Goal: Navigation & Orientation: Find specific page/section

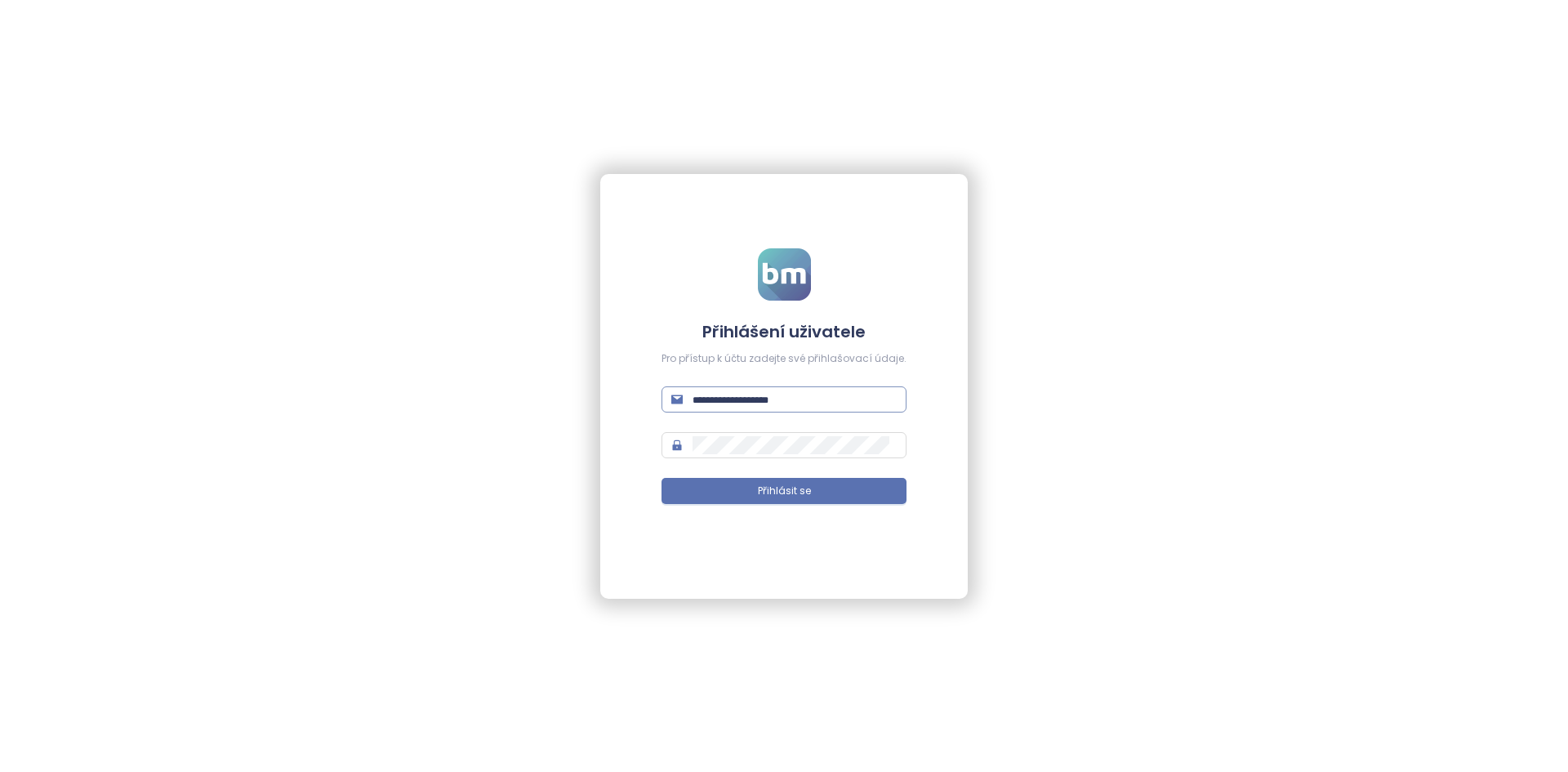
click at [790, 391] on span at bounding box center [784, 399] width 245 height 26
click at [790, 391] on input "text" at bounding box center [794, 400] width 204 height 18
type input "**********"
click at [662, 478] on button "Přihlásit se" at bounding box center [784, 490] width 245 height 26
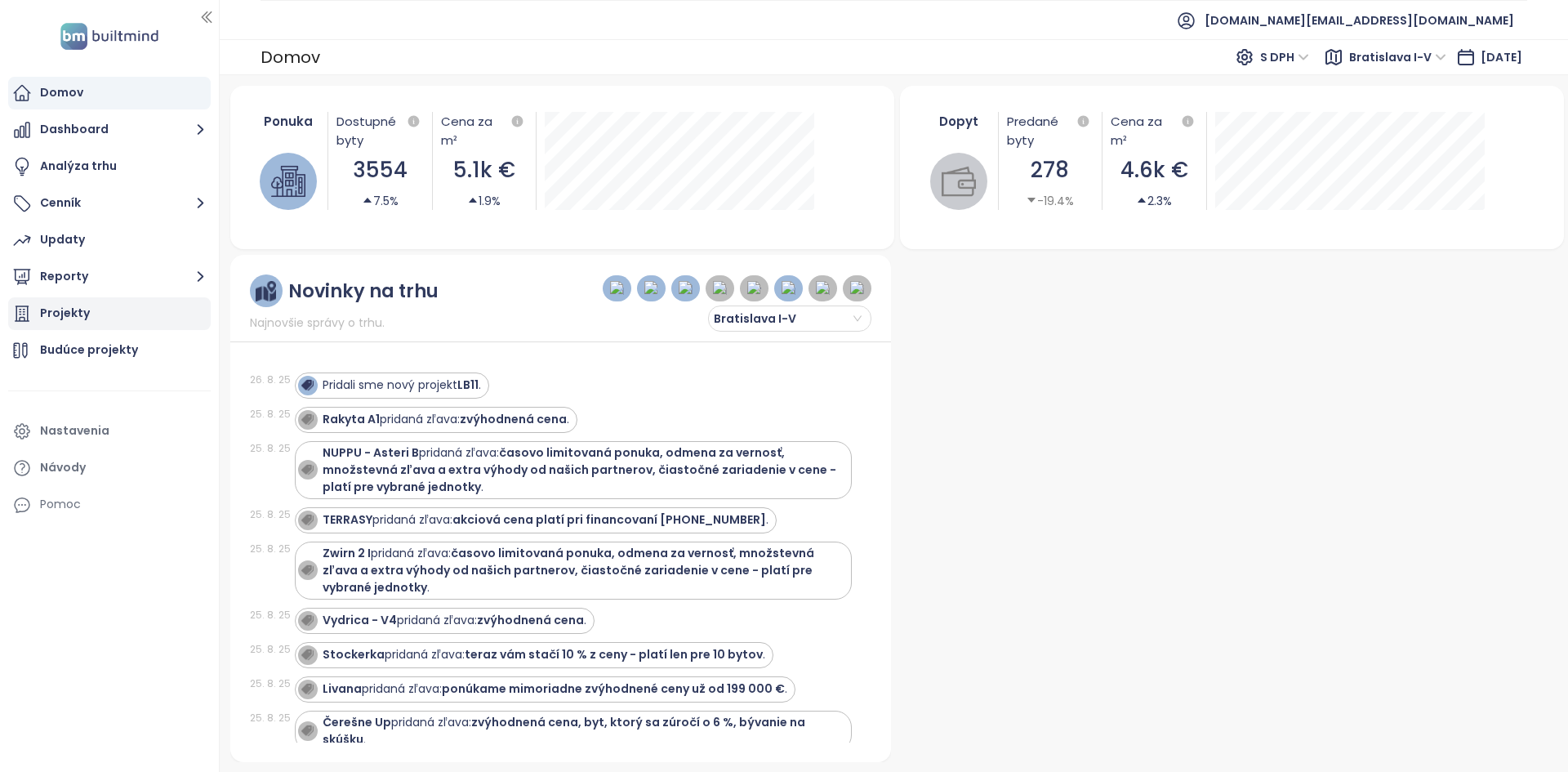
click at [150, 323] on div "Projekty" at bounding box center [108, 313] width 202 height 33
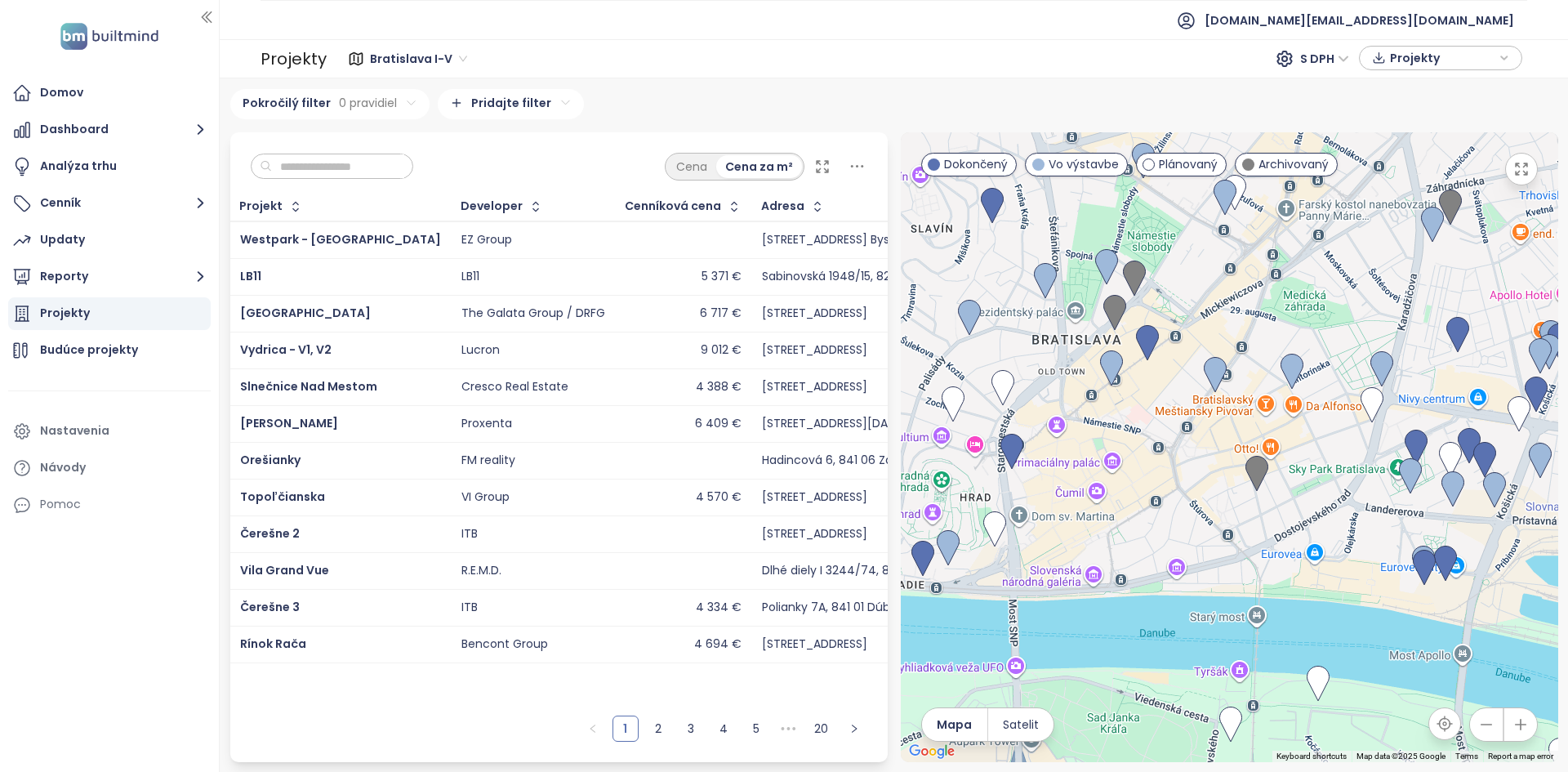
drag, startPoint x: 1302, startPoint y: 320, endPoint x: 1039, endPoint y: 630, distance: 406.5
click at [1039, 630] on div at bounding box center [1229, 447] width 658 height 630
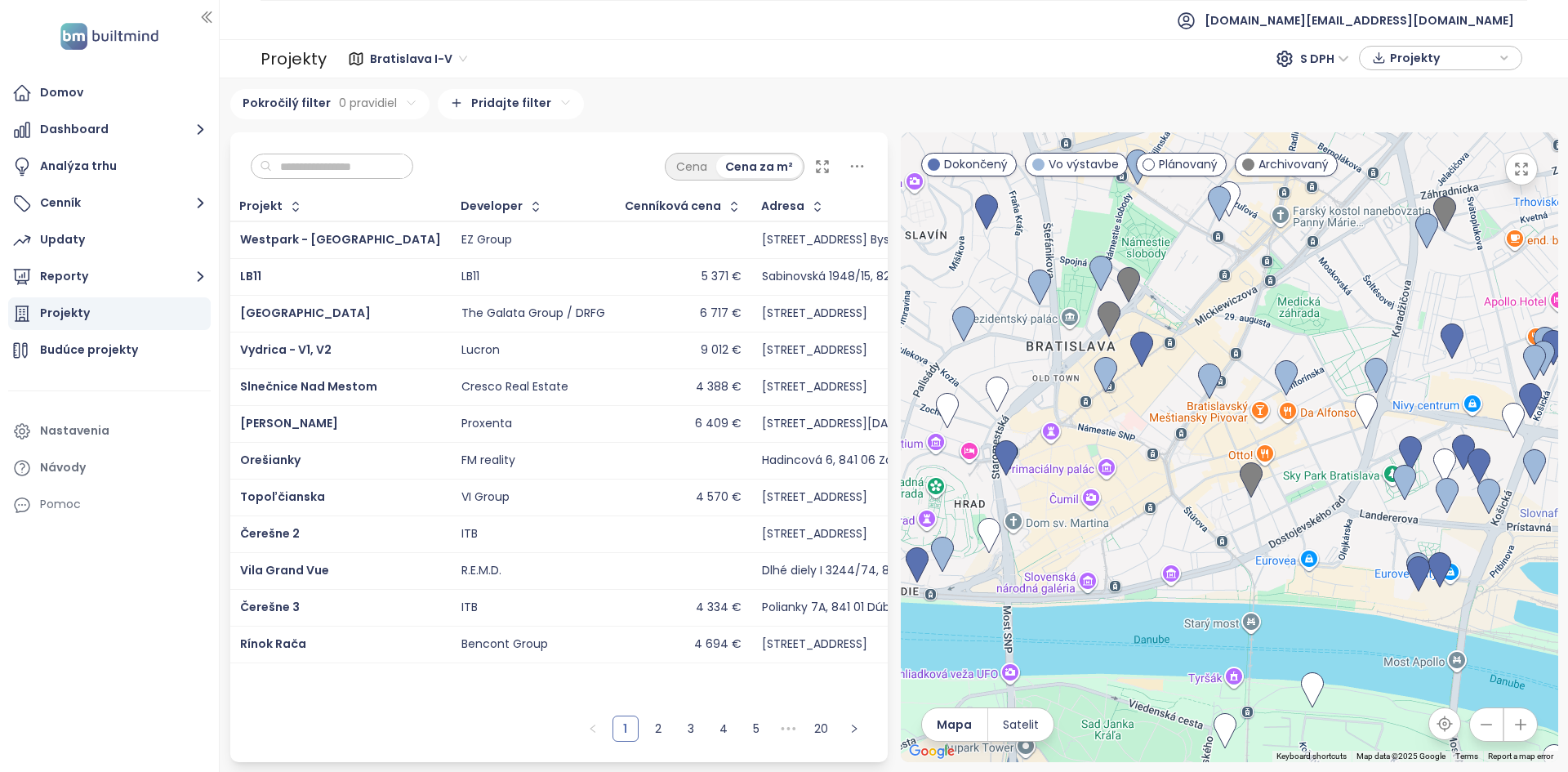
drag, startPoint x: 1394, startPoint y: 523, endPoint x: 1184, endPoint y: 491, distance: 212.4
click at [1186, 491] on div at bounding box center [1229, 447] width 658 height 630
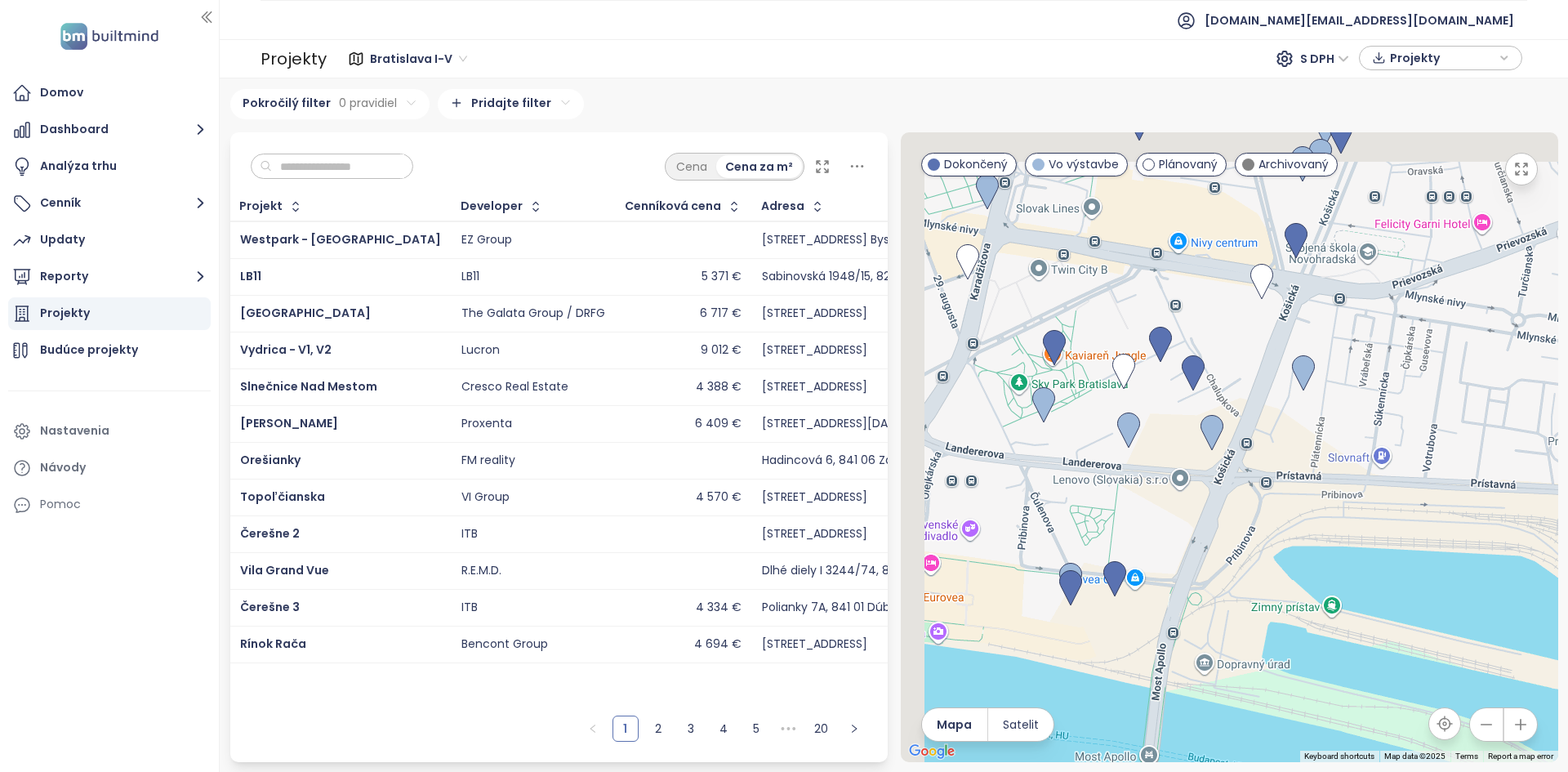
drag, startPoint x: 1006, startPoint y: 386, endPoint x: 1183, endPoint y: 425, distance: 181.2
click at [1183, 425] on div at bounding box center [1229, 447] width 658 height 630
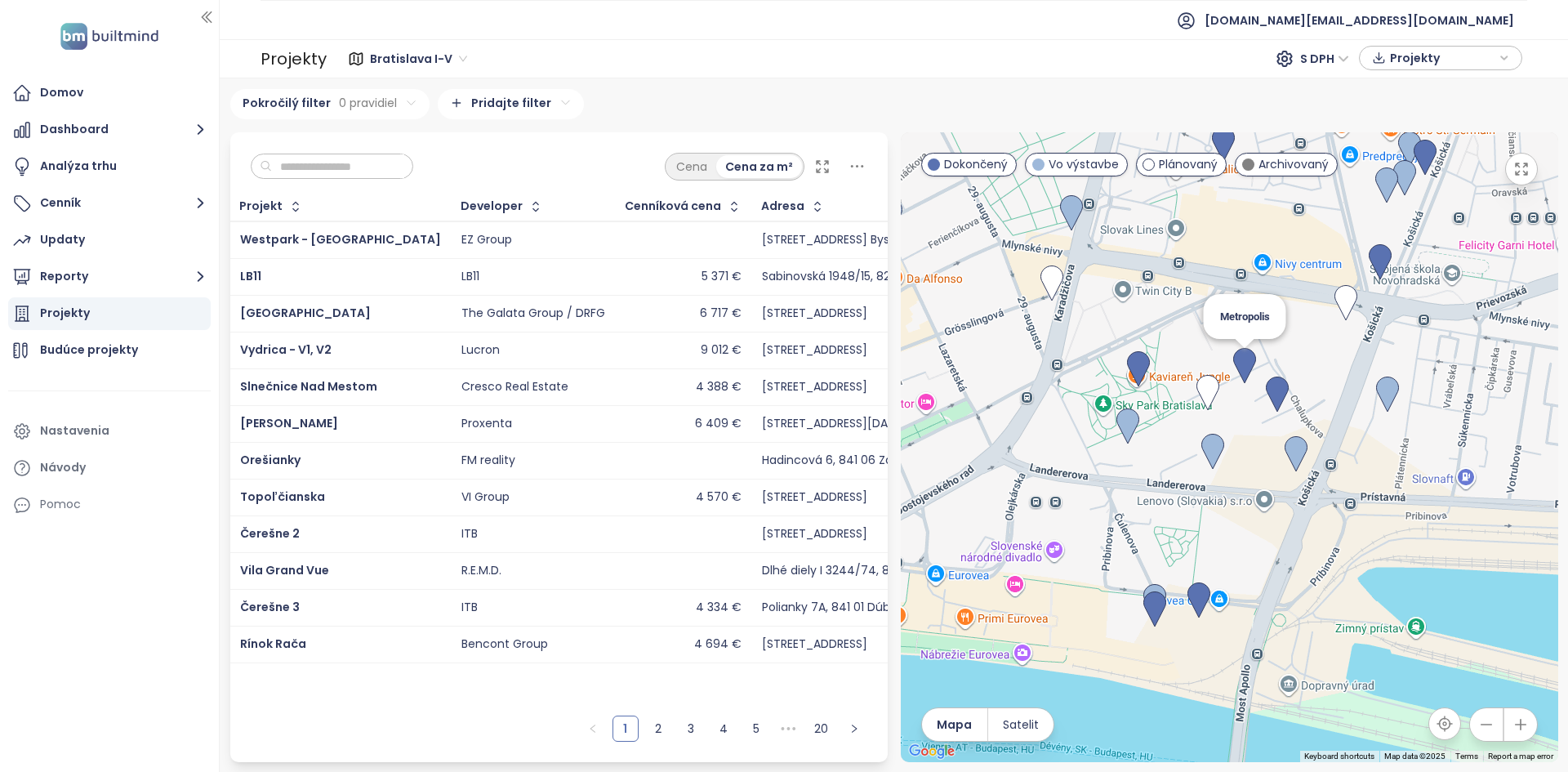
click at [1238, 366] on img at bounding box center [1245, 366] width 23 height 36
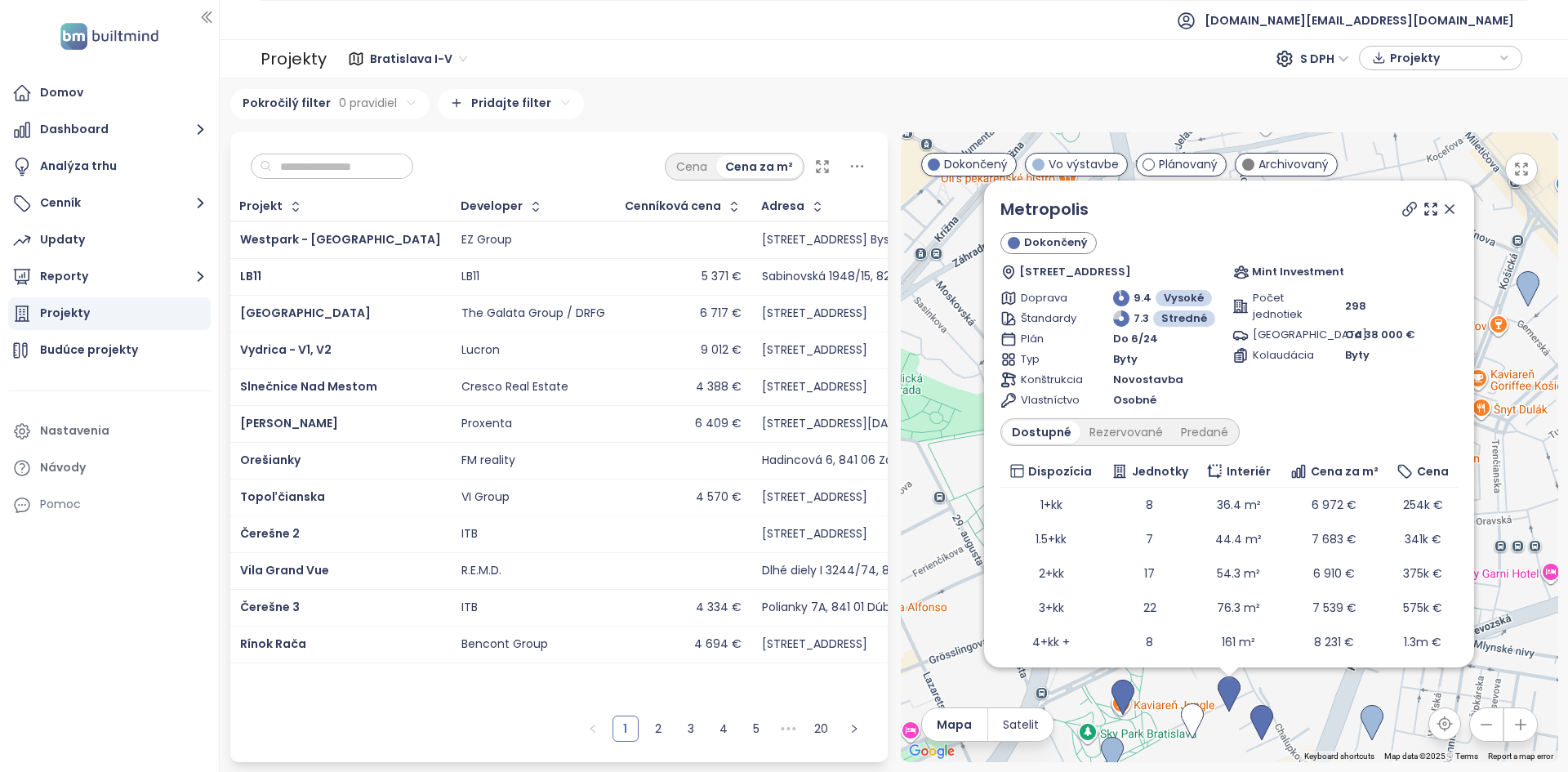
drag, startPoint x: 927, startPoint y: 641, endPoint x: 1006, endPoint y: 666, distance: 82.9
click at [927, 641] on div "Metropolis Dokončený Bottova 5, 811 09 [GEOGRAPHIC_DATA], [GEOGRAPHIC_DATA] Min…" at bounding box center [1229, 447] width 658 height 630
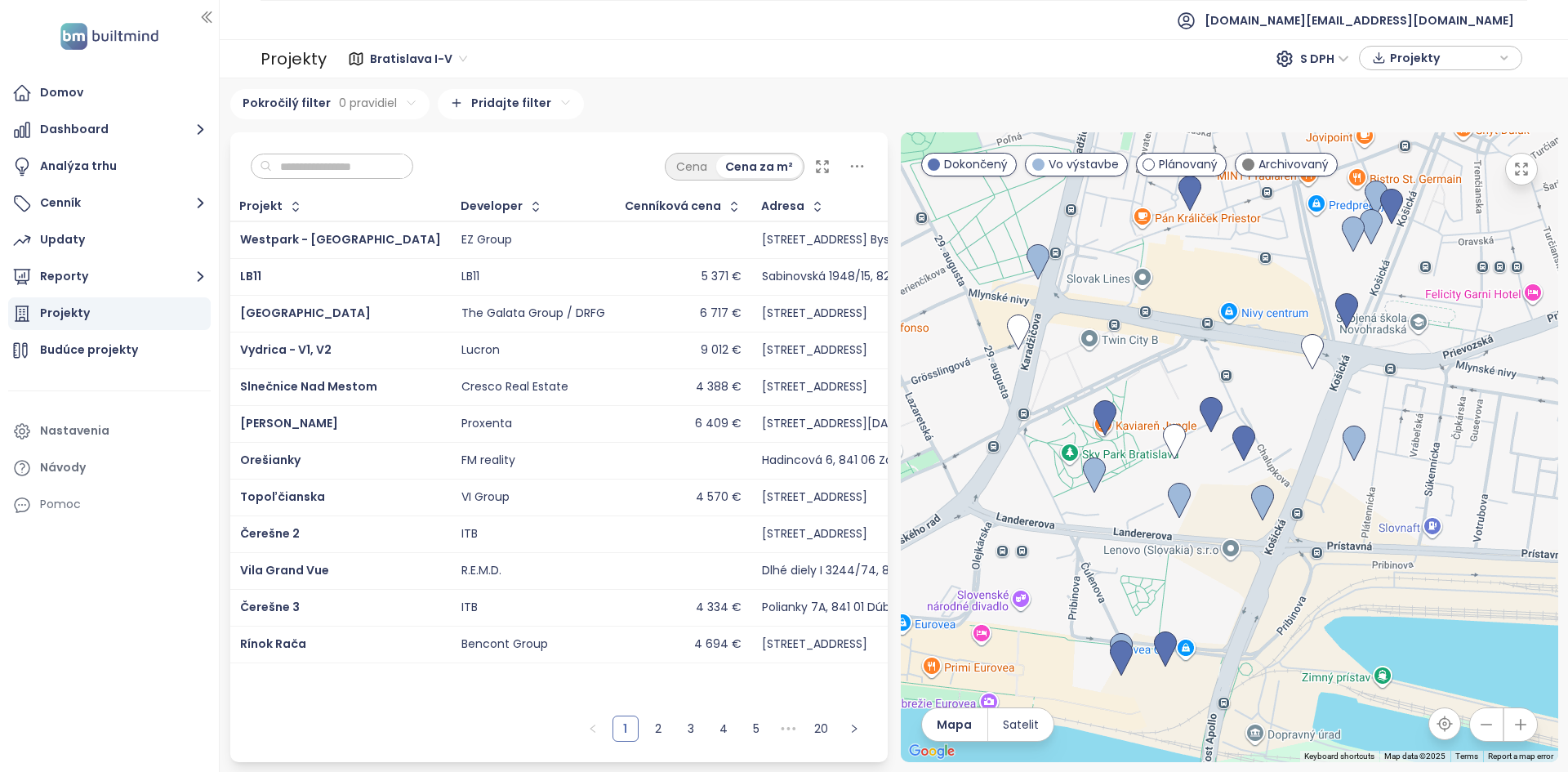
drag, startPoint x: 1127, startPoint y: 456, endPoint x: 1116, endPoint y: 306, distance: 150.4
click at [1116, 306] on div at bounding box center [1229, 447] width 658 height 630
